Goal: Use online tool/utility

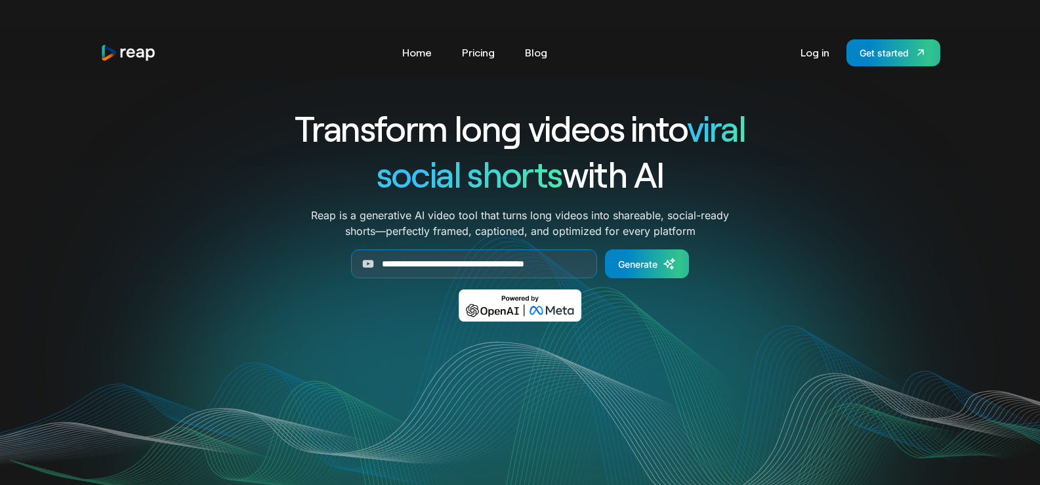
type input "**********"
click at [641, 269] on div "Generate" at bounding box center [637, 264] width 39 height 14
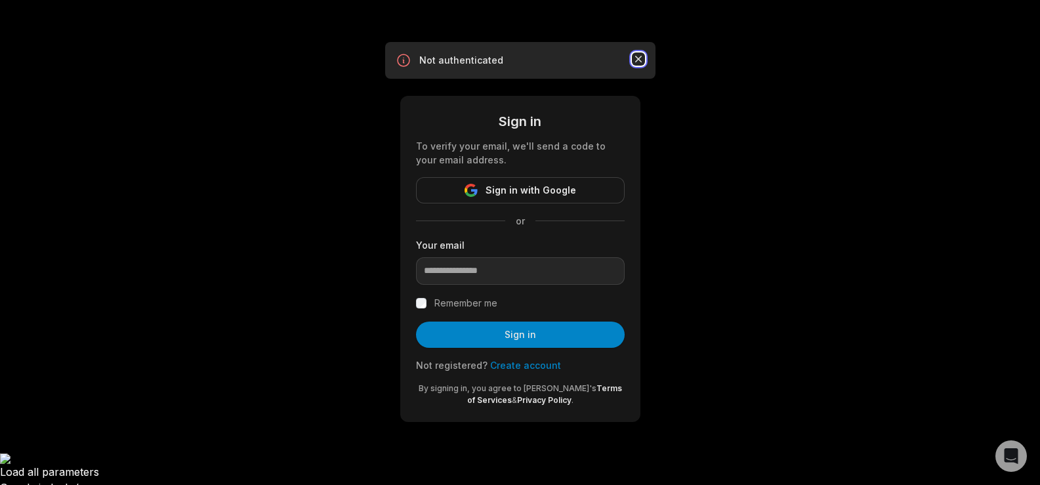
click at [640, 60] on icon "button" at bounding box center [638, 58] width 13 height 13
